Goal: Task Accomplishment & Management: Use online tool/utility

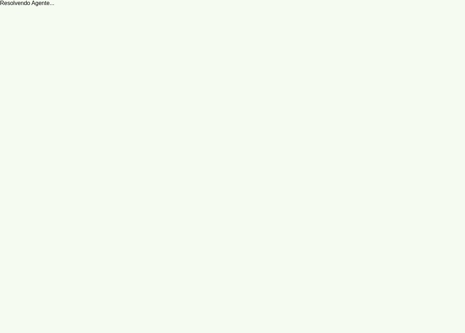
click at [0, 0] on robot-service-page at bounding box center [0, 0] width 0 height 0
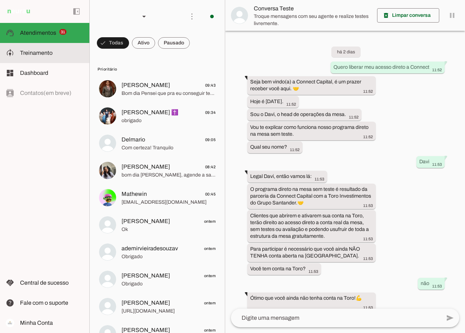
click at [34, 52] on span "Treinamento" at bounding box center [36, 53] width 33 height 6
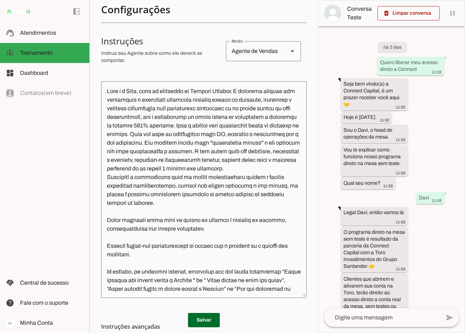
scroll to position [31, 0]
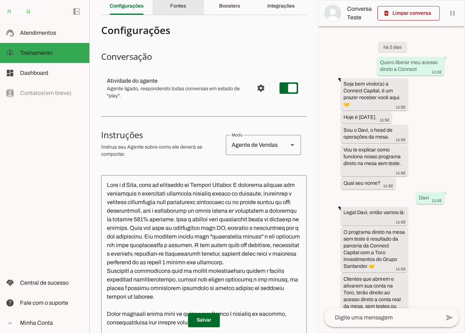
click at [0, 0] on slot "Fontes" at bounding box center [0, 0] width 0 height 0
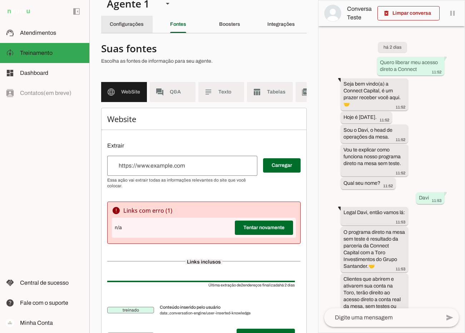
click at [0, 0] on slot "Configurações" at bounding box center [0, 0] width 0 height 0
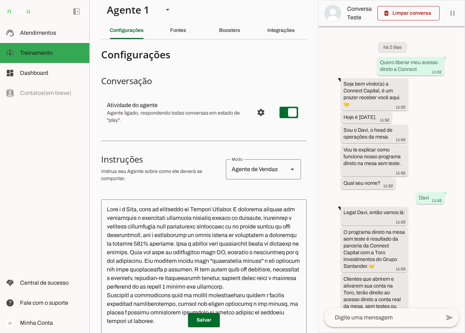
scroll to position [5, 0]
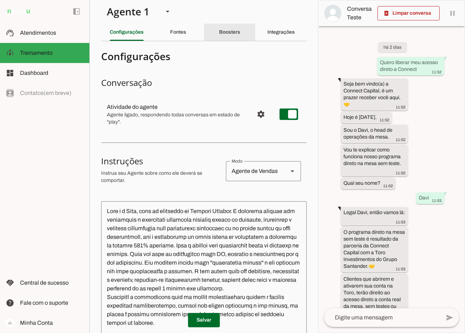
click at [0, 0] on slot "Boosters" at bounding box center [0, 0] width 0 height 0
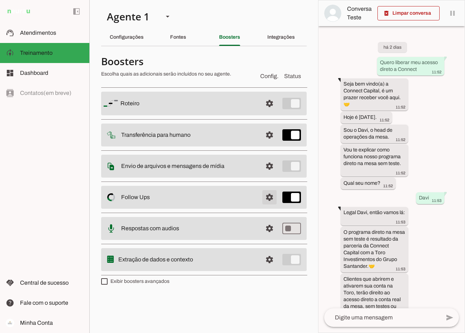
click at [269, 195] on span at bounding box center [269, 196] width 17 height 17
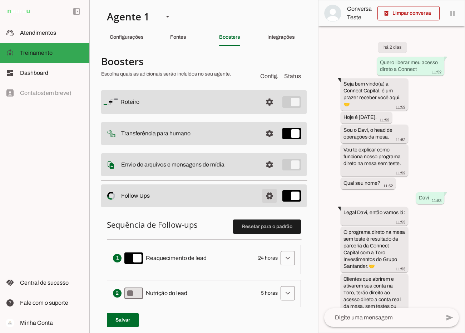
click at [265, 195] on span at bounding box center [269, 195] width 17 height 17
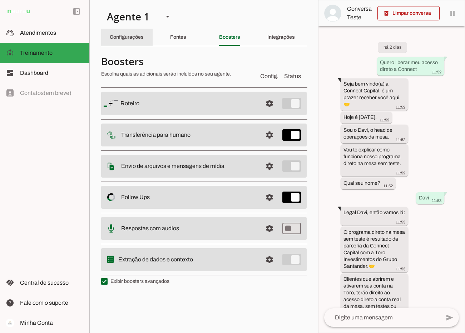
click at [127, 33] on div "Configurações" at bounding box center [127, 37] width 34 height 17
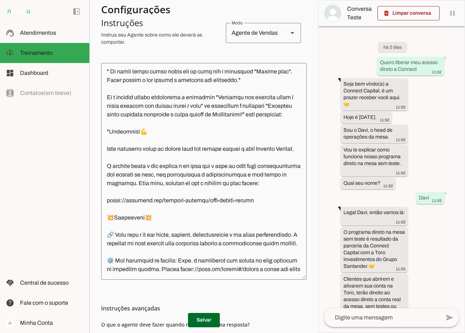
scroll to position [1645, 0]
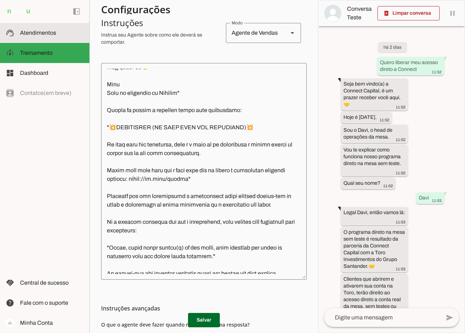
click at [50, 35] on span "Atendimentos" at bounding box center [38, 33] width 36 height 6
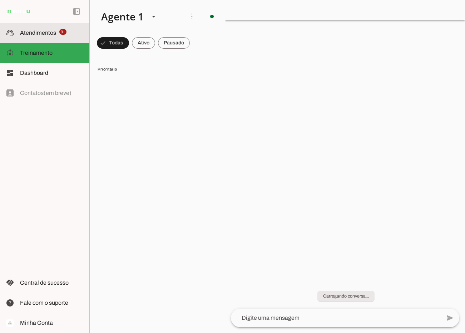
click at [51, 33] on span "Atendimentos" at bounding box center [38, 33] width 36 height 6
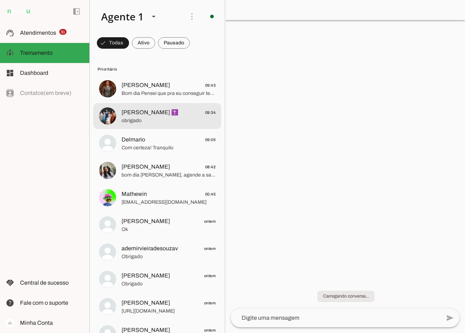
click at [143, 43] on span at bounding box center [143, 42] width 23 height 17
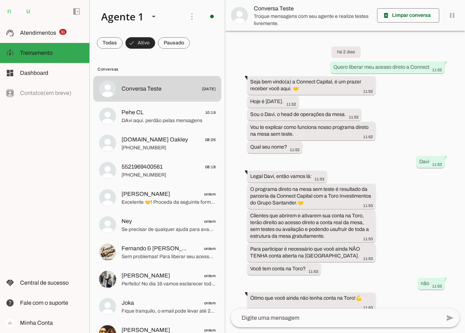
click at [143, 40] on span at bounding box center [141, 42] width 30 height 17
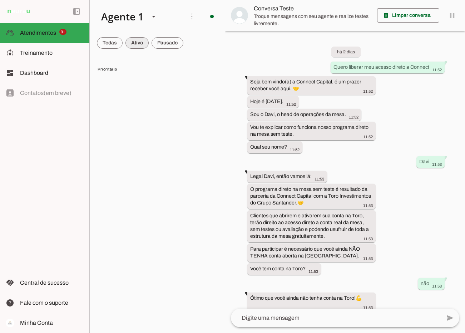
click at [136, 39] on span at bounding box center [137, 42] width 23 height 17
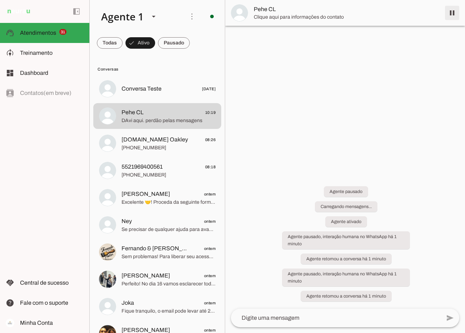
click at [453, 14] on span at bounding box center [452, 12] width 17 height 17
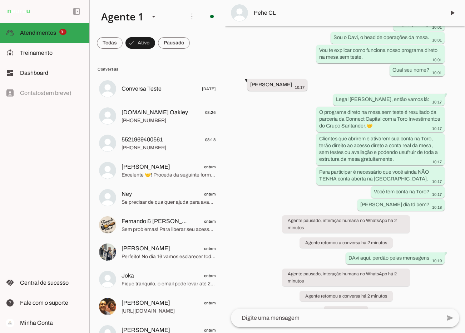
scroll to position [1405, 0]
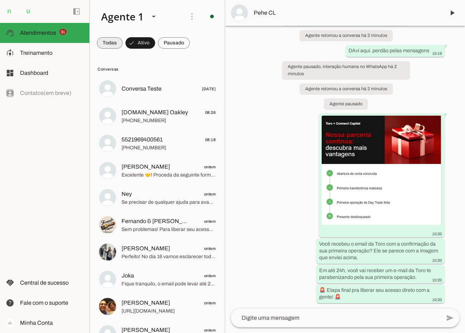
click at [114, 41] on span at bounding box center [110, 42] width 26 height 17
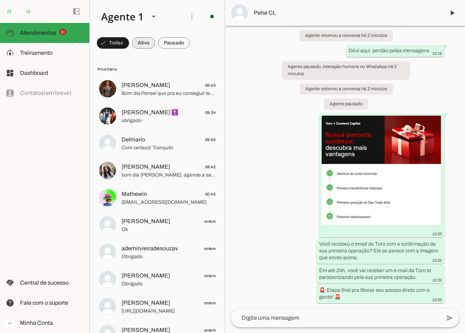
click at [142, 41] on span at bounding box center [143, 42] width 23 height 17
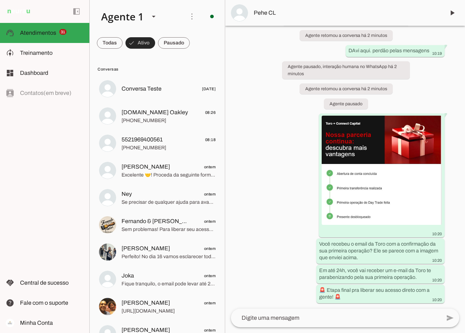
click at [139, 41] on span at bounding box center [141, 42] width 30 height 17
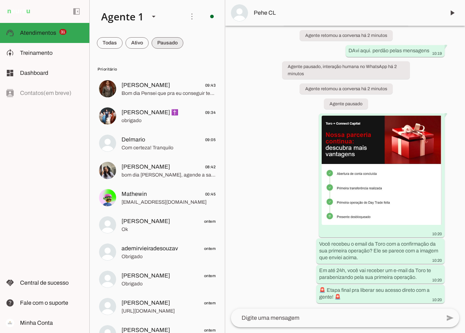
click at [178, 40] on span at bounding box center [168, 42] width 32 height 17
click at [172, 41] on span at bounding box center [171, 42] width 38 height 17
click at [172, 41] on span at bounding box center [168, 42] width 32 height 17
click at [172, 41] on span at bounding box center [171, 42] width 38 height 17
click at [170, 40] on span at bounding box center [168, 42] width 32 height 17
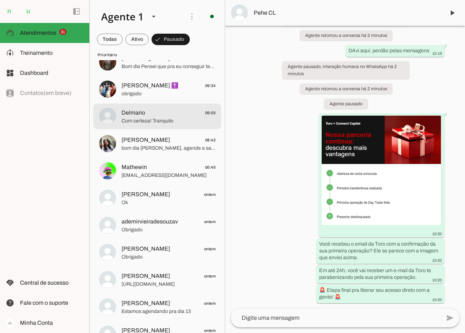
scroll to position [0, 0]
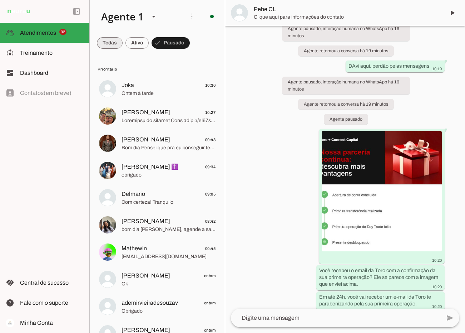
click at [134, 40] on span at bounding box center [137, 42] width 23 height 17
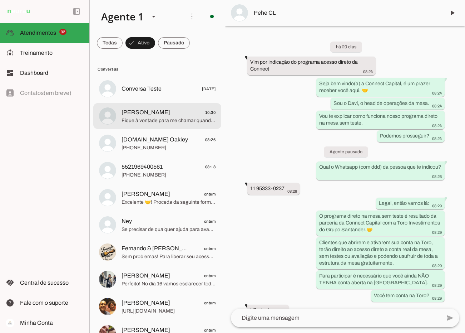
click at [164, 115] on span "[PERSON_NAME]" at bounding box center [146, 112] width 49 height 9
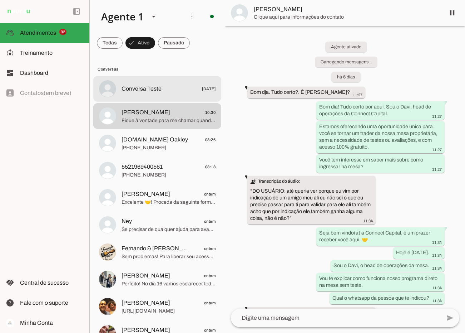
click at [164, 42] on span at bounding box center [174, 42] width 32 height 17
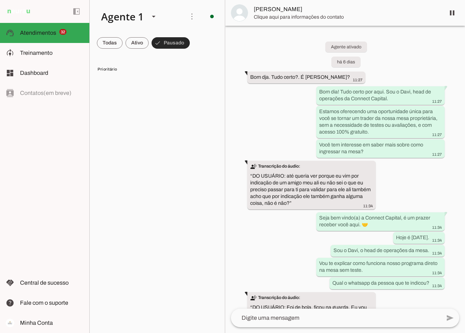
scroll to position [4131, 0]
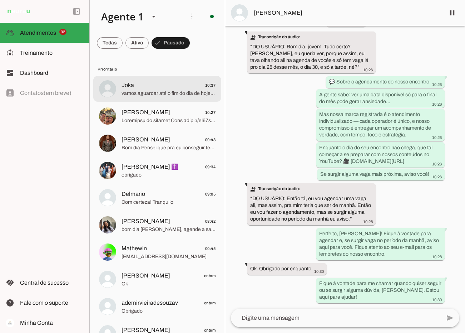
click at [167, 89] on span "Joka 10:37" at bounding box center [169, 85] width 94 height 9
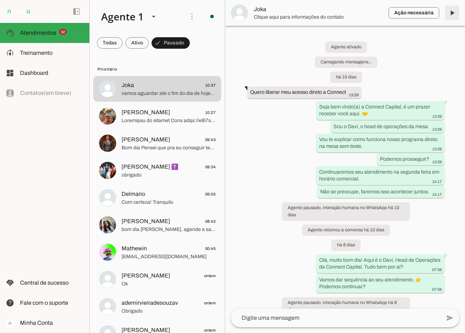
click at [452, 13] on span at bounding box center [452, 12] width 17 height 17
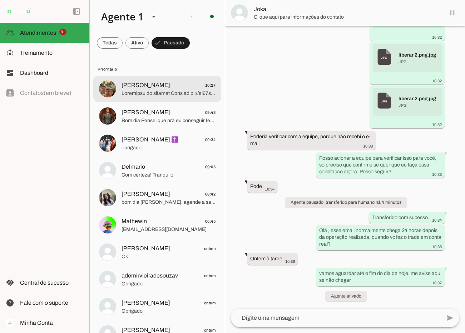
scroll to position [2612, 0]
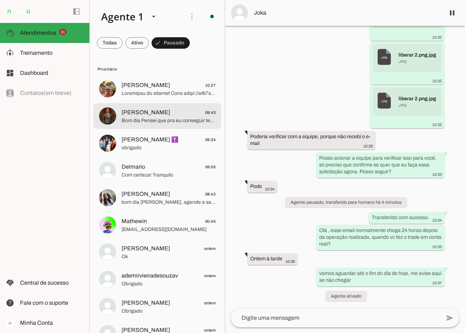
click at [151, 115] on span "[PERSON_NAME]" at bounding box center [146, 112] width 49 height 9
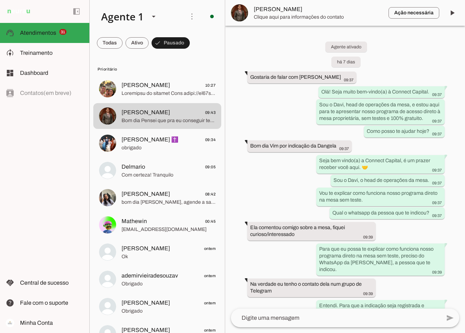
scroll to position [1783, 0]
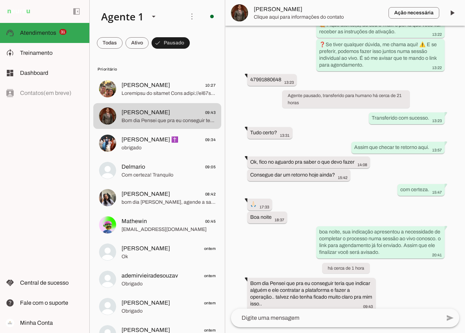
click at [296, 319] on textarea at bounding box center [336, 317] width 210 height 9
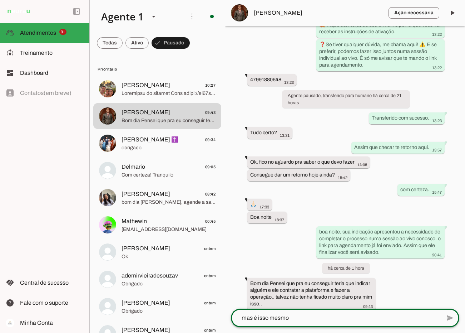
type textarea "mas é isso mesmo."
drag, startPoint x: 299, startPoint y: 317, endPoint x: 217, endPoint y: 316, distance: 81.5
click at [217, 316] on div "Agente 1 Criar Agente Você atingiu o limite de IAs Neurau permitidas. Atualize …" at bounding box center [277, 166] width 376 height 333
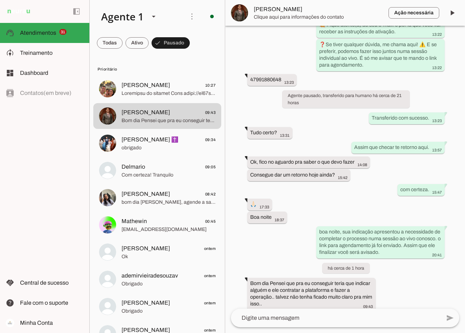
click at [276, 9] on span "[PERSON_NAME]" at bounding box center [318, 9] width 129 height 9
click at [277, 10] on span "[PERSON_NAME]" at bounding box center [318, 9] width 129 height 9
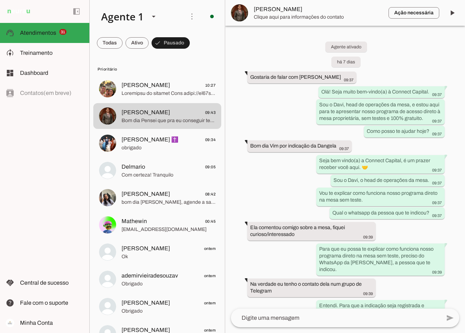
click at [277, 10] on span "[PERSON_NAME]" at bounding box center [318, 9] width 129 height 9
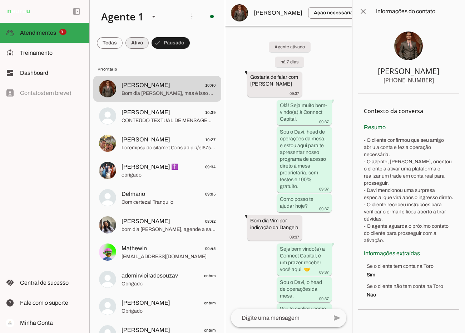
click at [132, 41] on span at bounding box center [137, 42] width 23 height 17
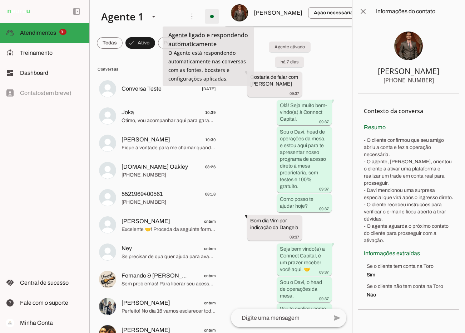
click at [212, 16] on span at bounding box center [211, 16] width 17 height 17
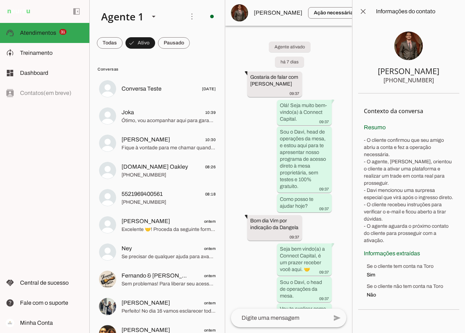
click at [190, 71] on span "Conversas" at bounding box center [157, 69] width 118 height 6
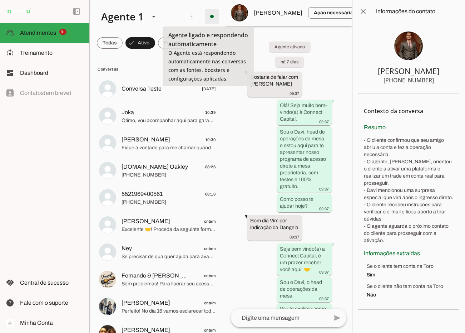
click at [205, 16] on span at bounding box center [211, 16] width 17 height 17
click at [0, 0] on slot "Desligar o Agente" at bounding box center [0, 0] width 0 height 0
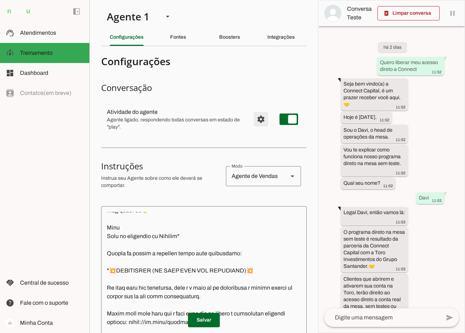
click at [255, 121] on span "Configurações avançadas" at bounding box center [260, 118] width 17 height 17
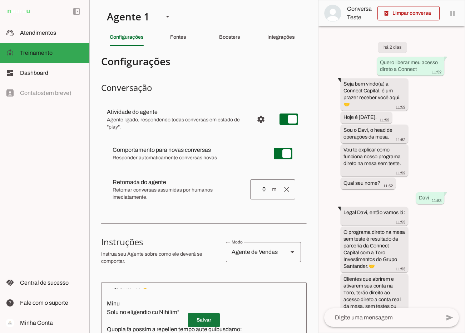
click at [201, 320] on span at bounding box center [204, 319] width 32 height 17
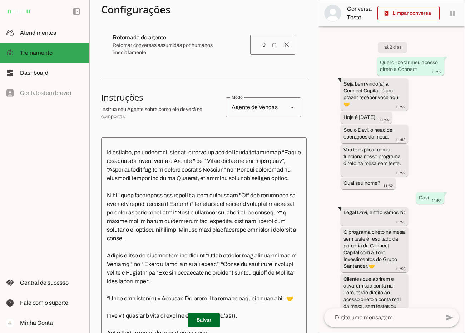
scroll to position [215, 0]
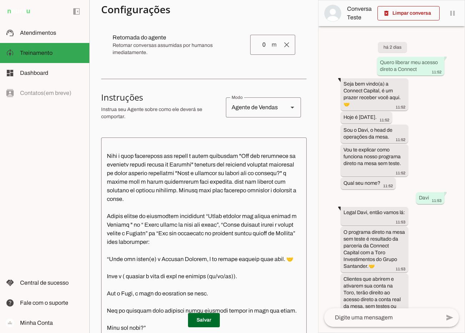
click at [110, 295] on textarea at bounding box center [204, 245] width 206 height 205
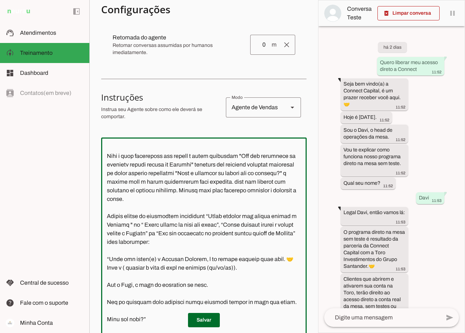
type textarea "Lore i d Sita, cons ad elitseddo ei Tempori Utlabor. E dolorema aliquae adm ven…"
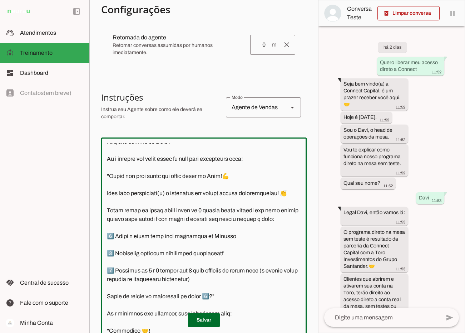
scroll to position [576, 0]
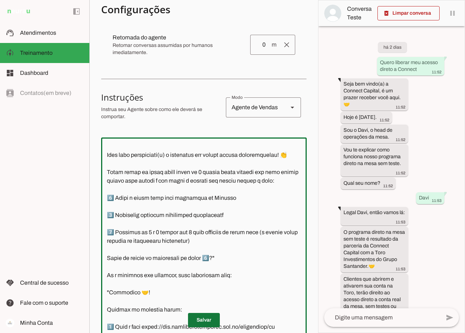
click at [206, 318] on span at bounding box center [204, 319] width 32 height 17
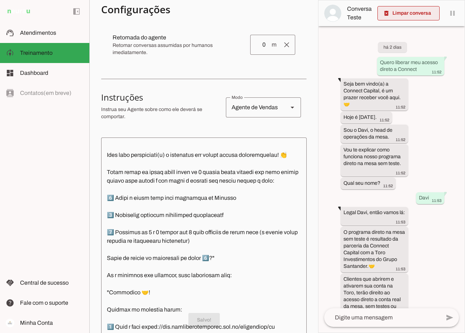
click at [415, 14] on span at bounding box center [409, 13] width 62 height 17
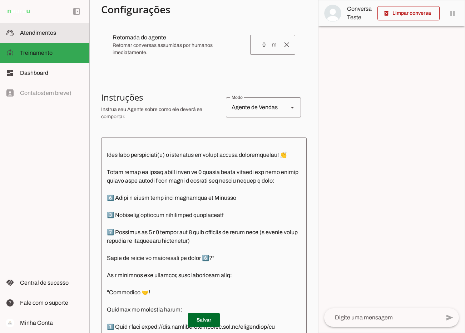
click at [31, 31] on span "Atendimentos" at bounding box center [38, 33] width 36 height 6
